Goal: Information Seeking & Learning: Find specific fact

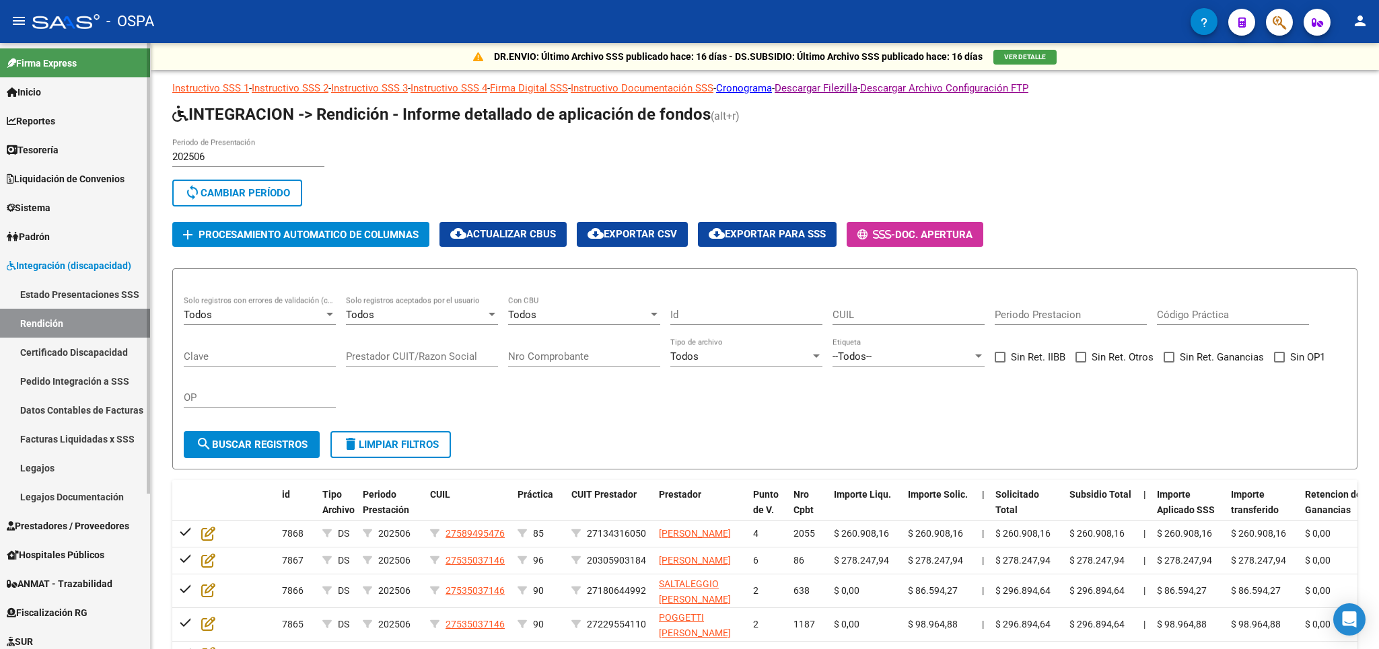
scroll to position [215, 0]
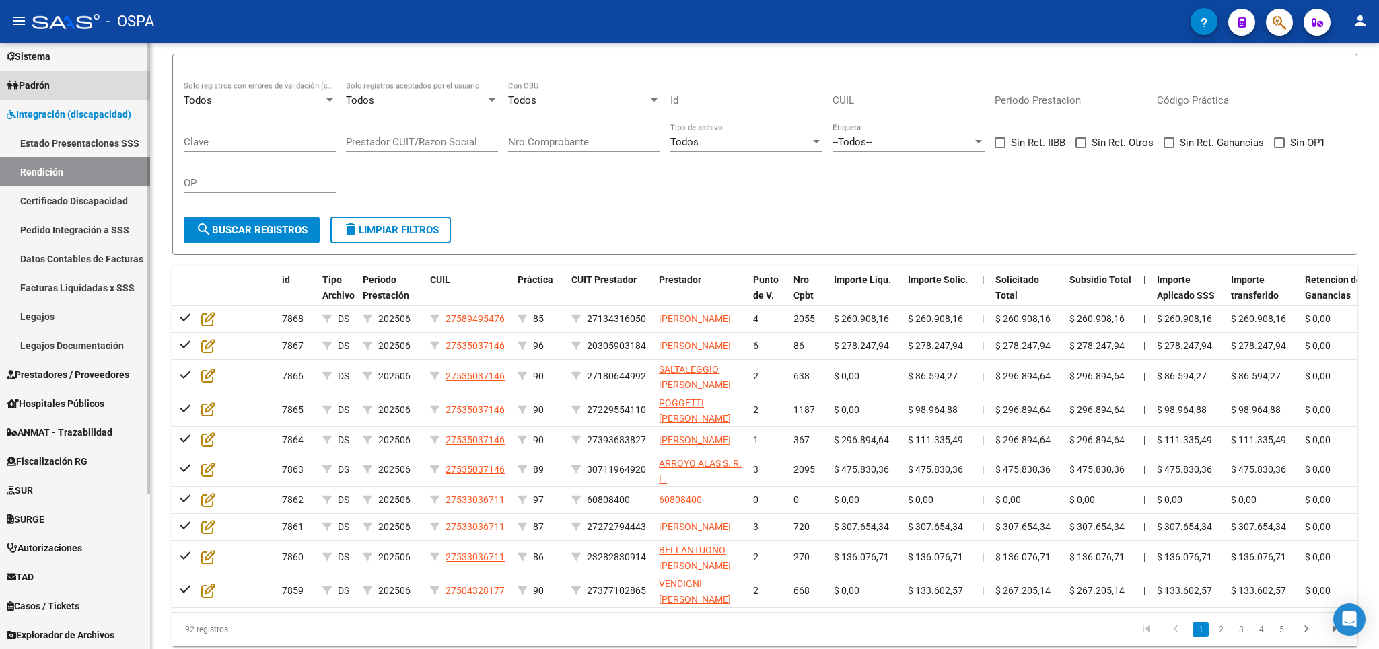
click at [40, 89] on span "Padrón" at bounding box center [28, 85] width 43 height 15
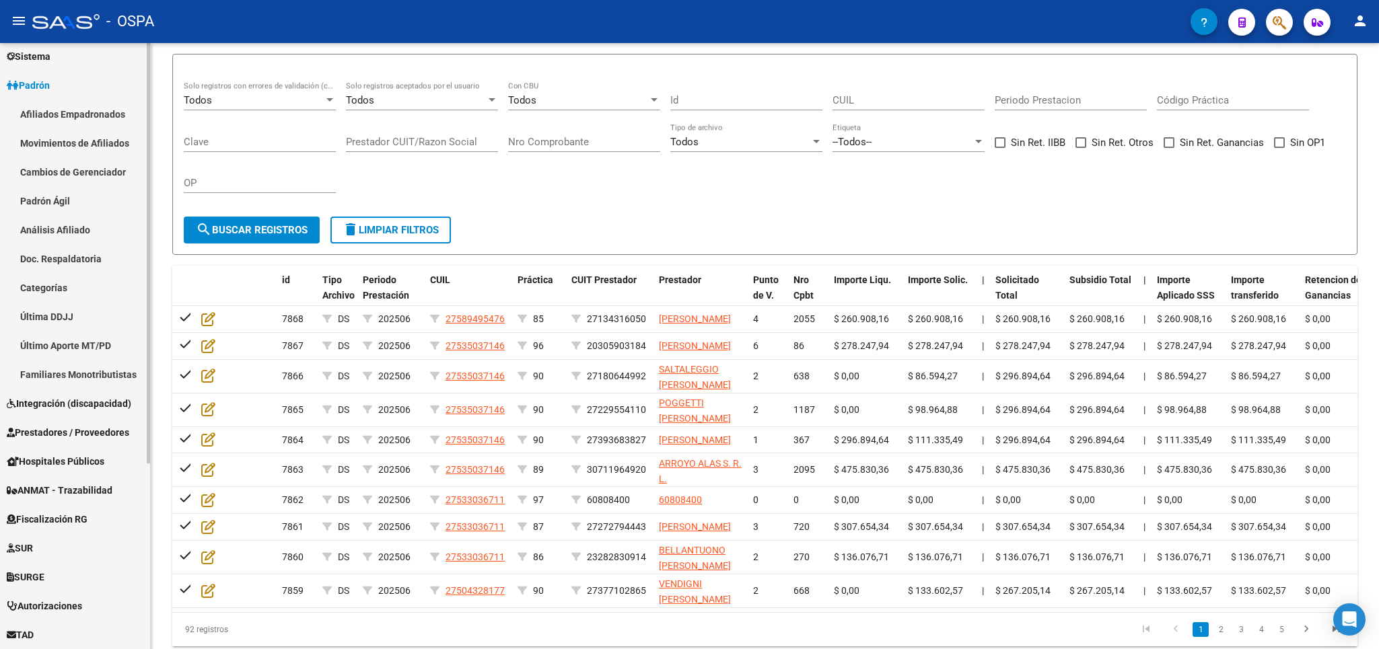
click at [60, 233] on link "Análisis Afiliado" at bounding box center [75, 229] width 150 height 29
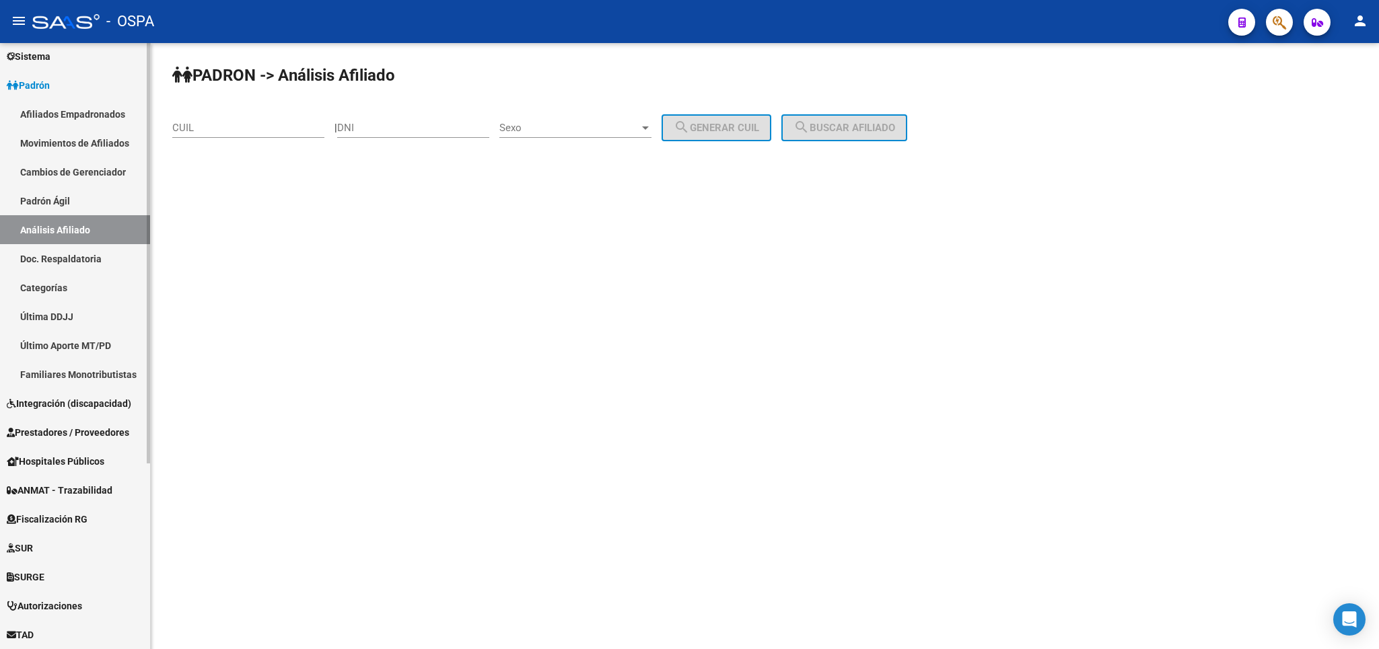
click at [59, 198] on link "Padrón Ágil" at bounding box center [75, 200] width 150 height 29
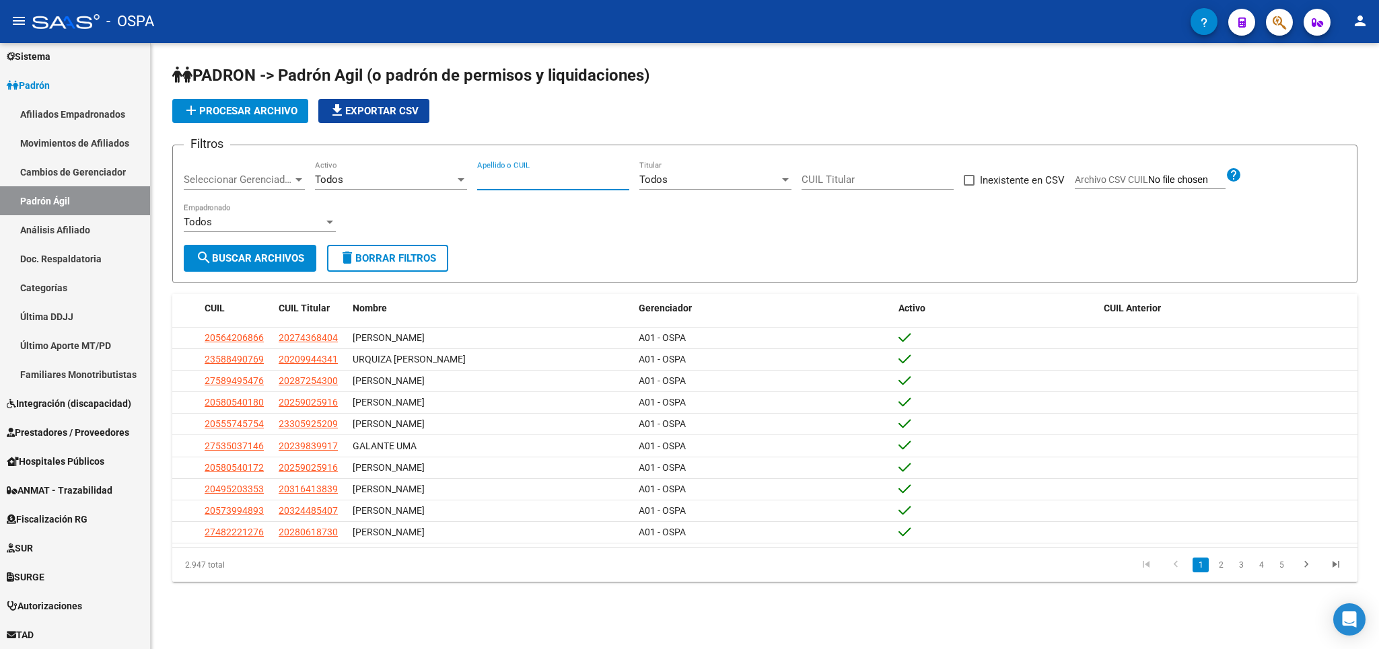
click at [535, 175] on input "Apellido o CUIL" at bounding box center [553, 180] width 152 height 12
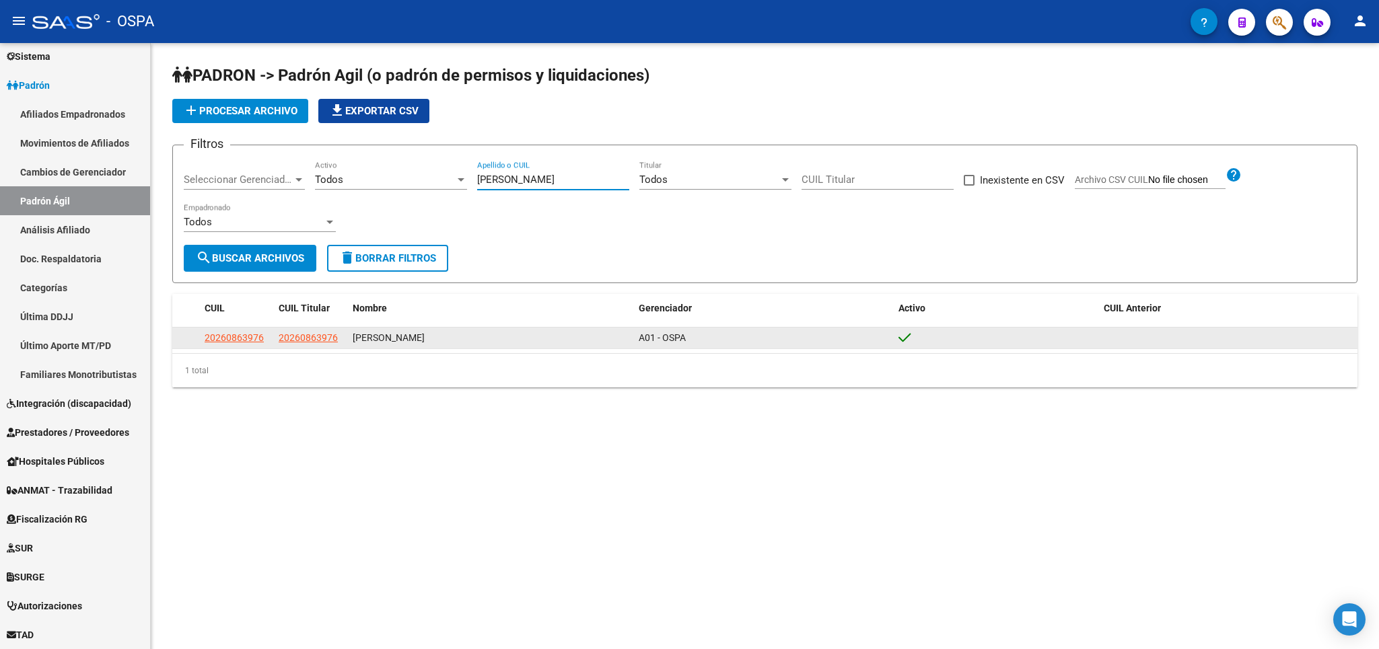
type input "[PERSON_NAME]"
drag, startPoint x: 262, startPoint y: 347, endPoint x: 205, endPoint y: 347, distance: 57.2
click at [205, 347] on datatable-body-cell "20260863976" at bounding box center [236, 338] width 74 height 21
copy span "20260863976"
